Goal: Check status

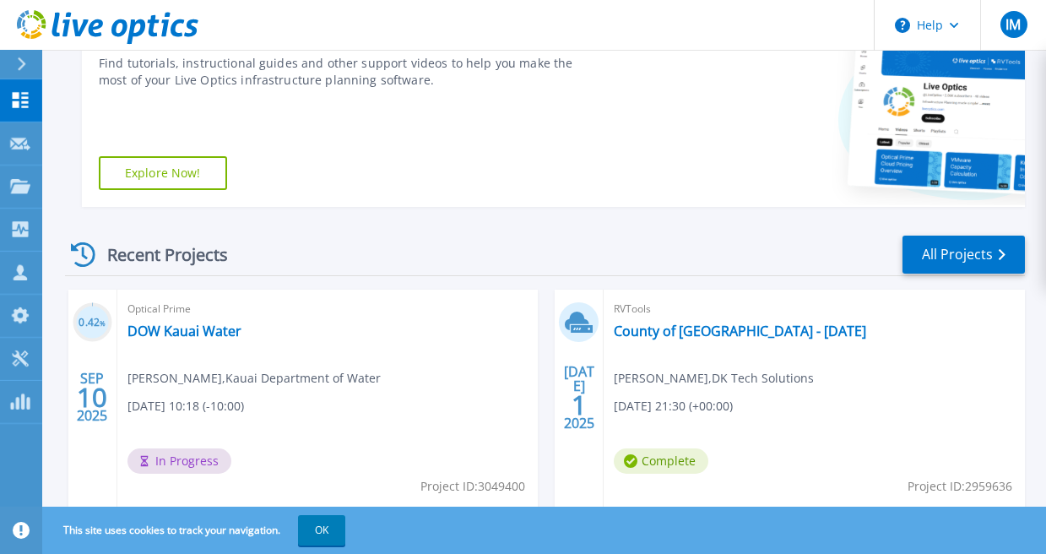
scroll to position [410, 0]
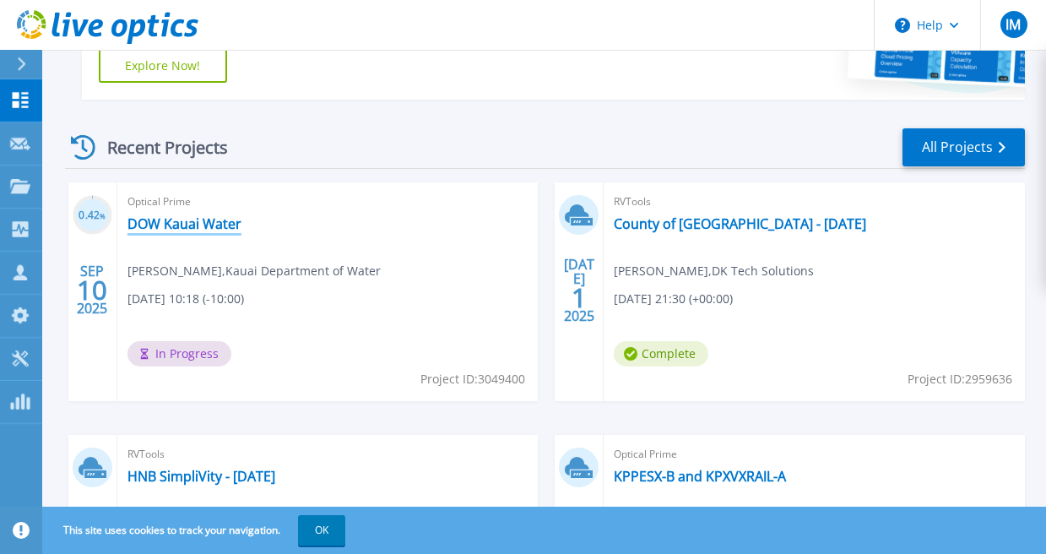
click at [191, 228] on link "DOW Kauai Water" at bounding box center [184, 223] width 114 height 17
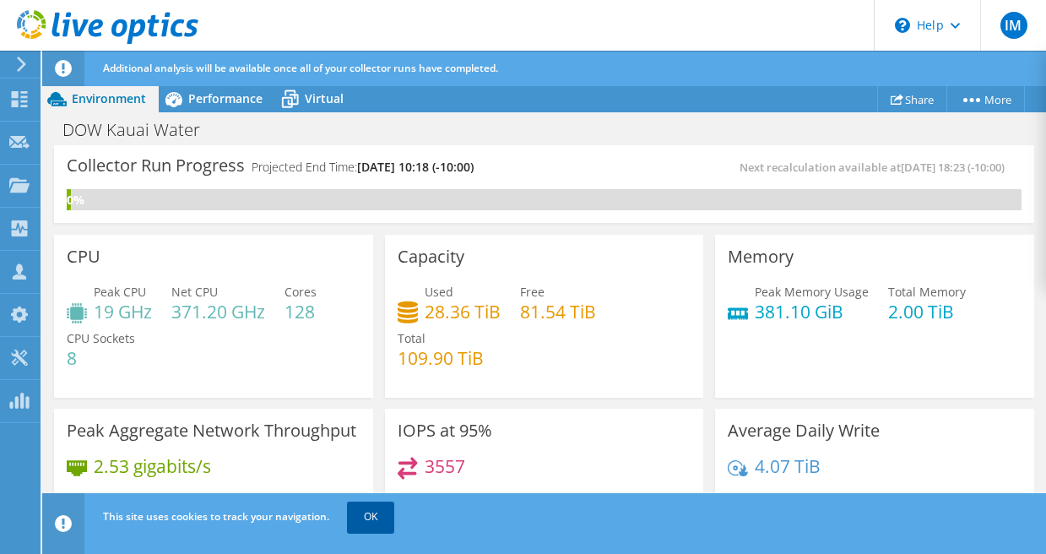
click at [365, 519] on link "OK" at bounding box center [370, 517] width 47 height 30
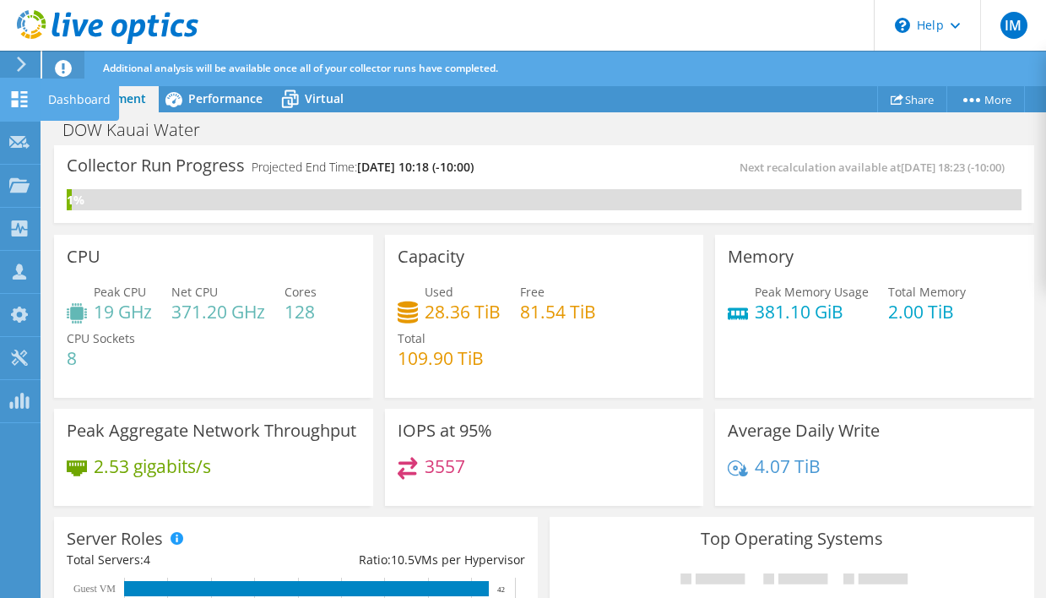
click at [17, 93] on use at bounding box center [20, 99] width 16 height 16
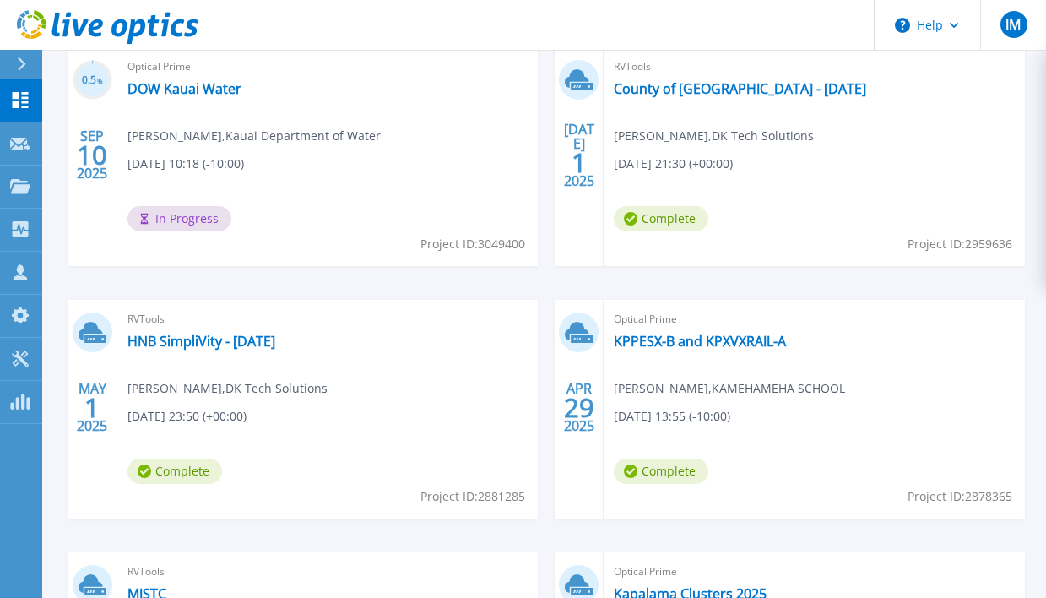
scroll to position [554, 0]
